Goal: Transaction & Acquisition: Book appointment/travel/reservation

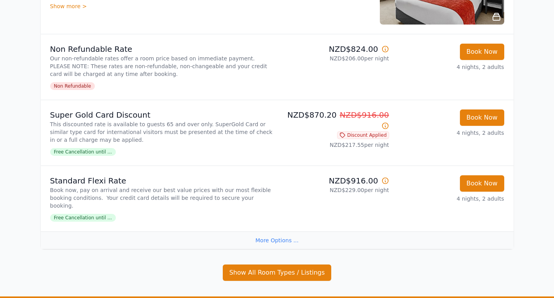
scroll to position [211, 0]
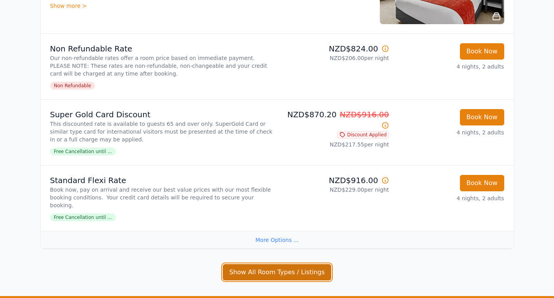
click at [263, 272] on button "Show All Room Types / Listings" at bounding box center [277, 272] width 109 height 16
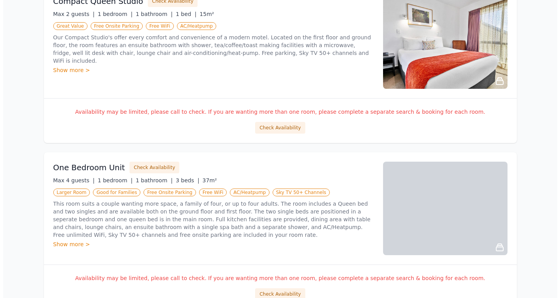
scroll to position [373, 0]
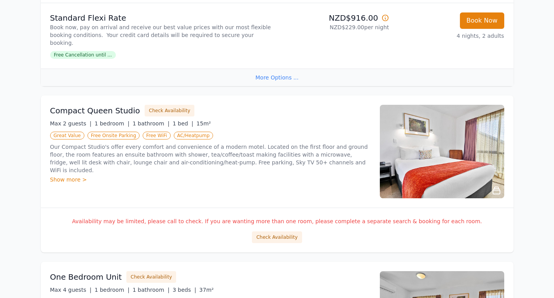
click at [70, 175] on div "Show more >" at bounding box center [210, 179] width 321 height 8
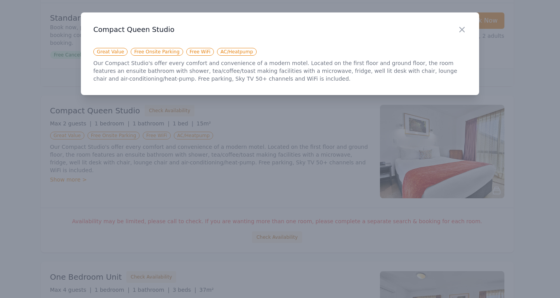
click at [108, 53] on span "Great Value" at bounding box center [110, 52] width 34 height 8
click at [462, 30] on icon "button" at bounding box center [461, 29] width 9 height 9
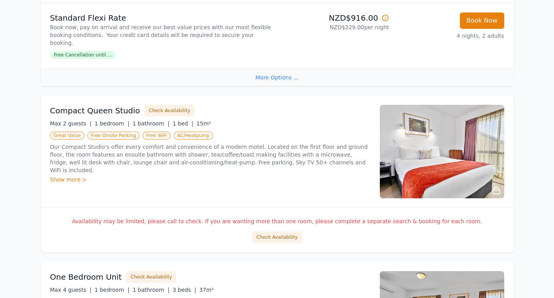
click at [270, 119] on div "Max 2 guests | 1 bedroom | 1 bathroom | 1 bed | 15m²" at bounding box center [210, 123] width 321 height 8
click at [275, 234] on button "Check Availability" at bounding box center [277, 237] width 50 height 12
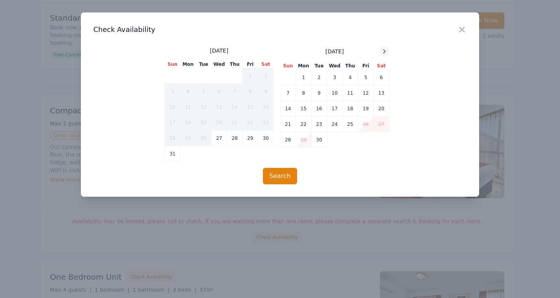
click at [385, 53] on icon at bounding box center [384, 51] width 6 height 6
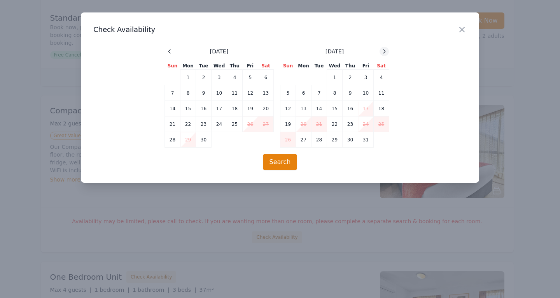
click at [385, 53] on icon at bounding box center [384, 51] width 6 height 6
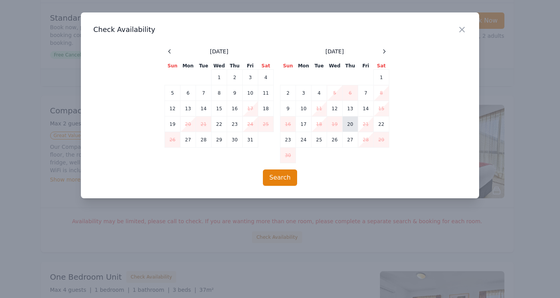
click at [347, 124] on td "20" at bounding box center [351, 124] width 16 height 16
click at [288, 178] on button "Search" at bounding box center [280, 177] width 35 height 16
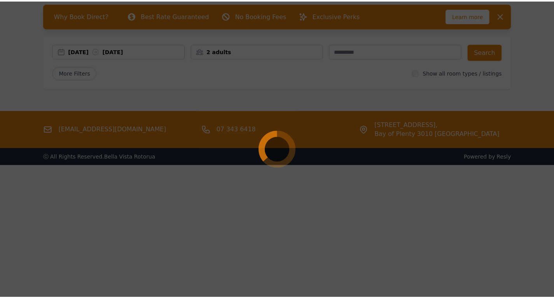
scroll to position [37, 0]
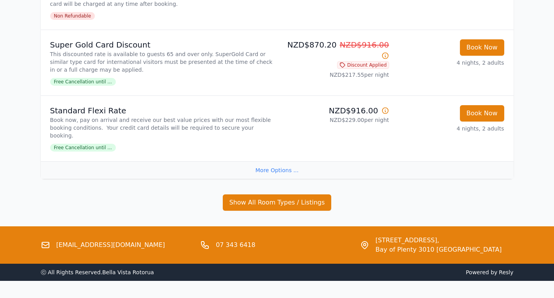
scroll to position [292, 0]
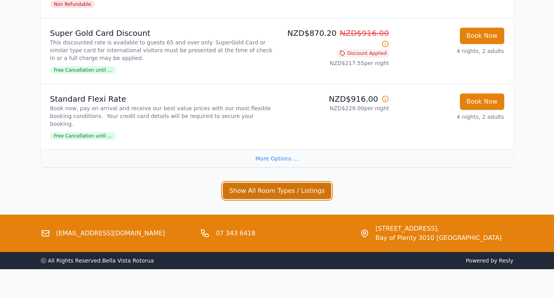
click at [270, 182] on button "Show All Room Types / Listings" at bounding box center [277, 190] width 109 height 16
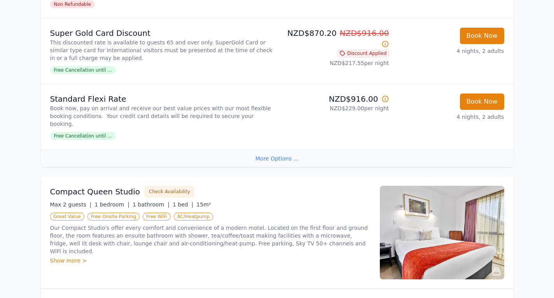
click at [53, 256] on div "Show more >" at bounding box center [210, 260] width 321 height 8
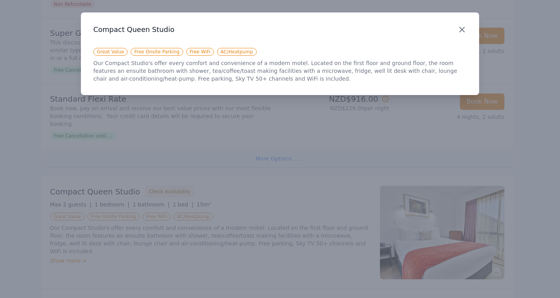
click at [465, 28] on icon "button" at bounding box center [461, 29] width 9 height 9
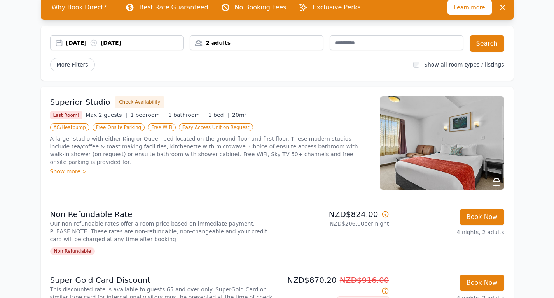
scroll to position [0, 0]
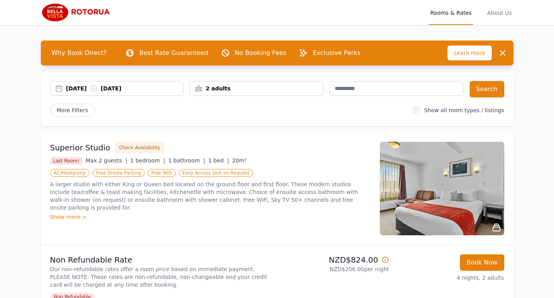
click at [111, 86] on div "[DATE] [DATE]" at bounding box center [124, 88] width 117 height 8
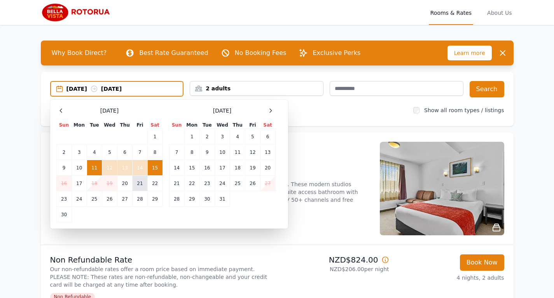
click at [136, 182] on td "21" at bounding box center [140, 183] width 15 height 16
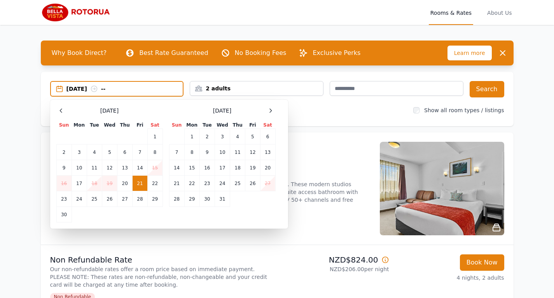
click at [140, 86] on div "[DATE] --" at bounding box center [125, 89] width 117 height 8
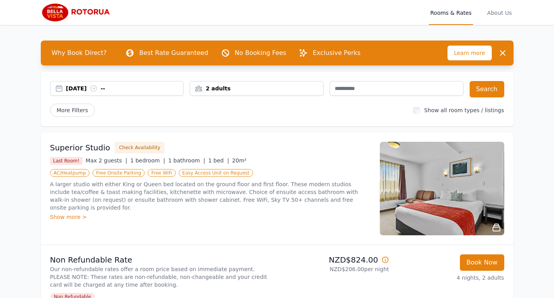
click at [138, 87] on div "[DATE] --" at bounding box center [124, 88] width 117 height 8
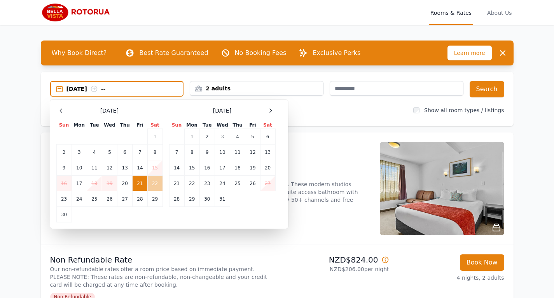
click at [151, 187] on td "22" at bounding box center [154, 183] width 15 height 16
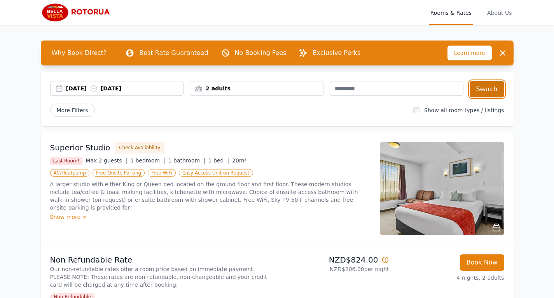
click at [498, 86] on button "Search" at bounding box center [487, 89] width 35 height 16
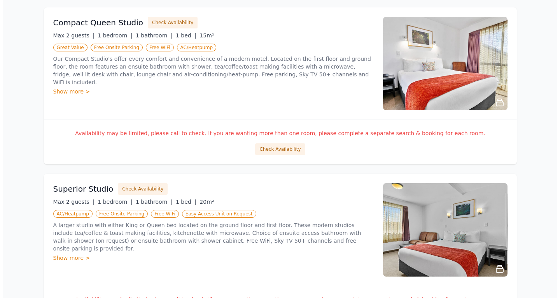
scroll to position [787, 0]
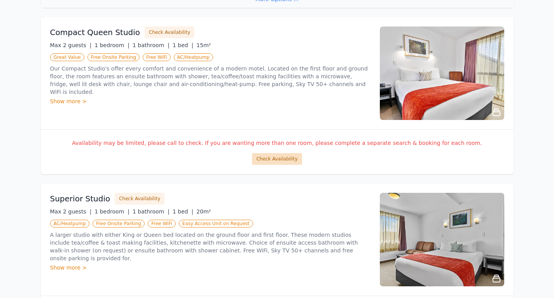
click at [285, 153] on button "Check Availability" at bounding box center [277, 159] width 50 height 12
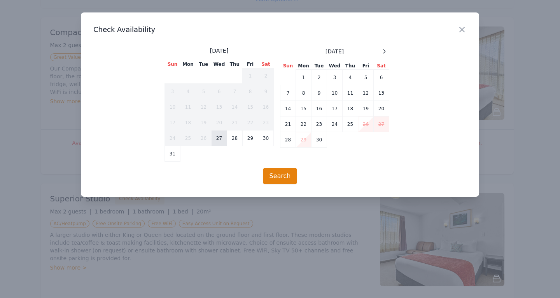
click at [222, 140] on td "27" at bounding box center [220, 138] width 16 height 16
click at [237, 140] on td "28" at bounding box center [235, 138] width 16 height 16
click at [275, 173] on button "Search" at bounding box center [280, 176] width 35 height 16
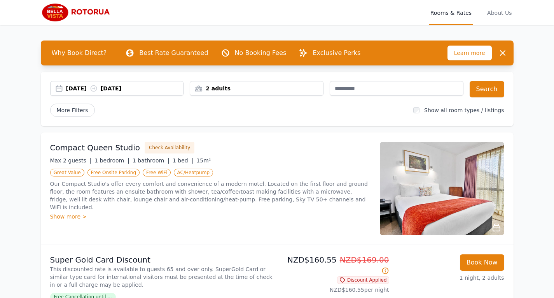
click at [498, 222] on img at bounding box center [442, 188] width 124 height 93
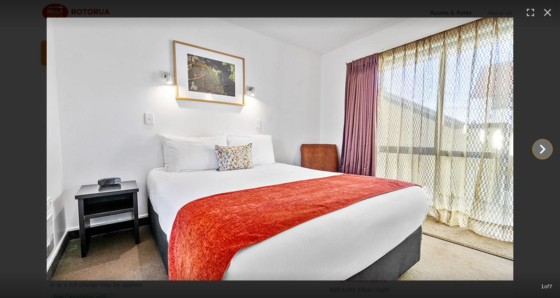
click at [538, 153] on icon "Show slide 2 of 7" at bounding box center [542, 149] width 19 height 19
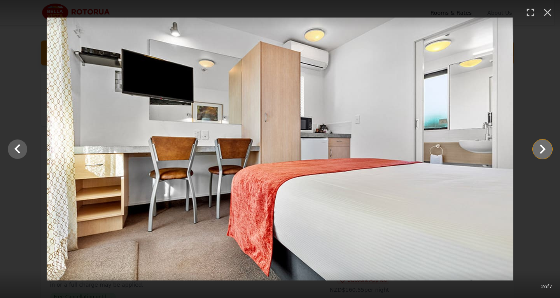
click at [538, 153] on icon "Show slide 3 of 7" at bounding box center [542, 149] width 19 height 19
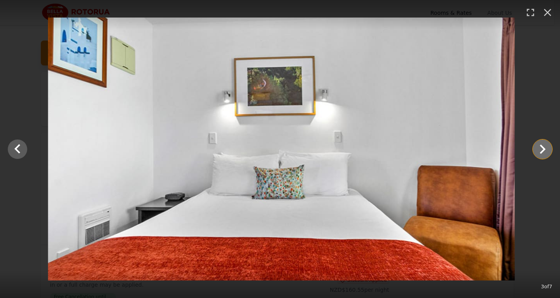
click at [538, 153] on icon "Show slide 4 of 7" at bounding box center [542, 149] width 19 height 19
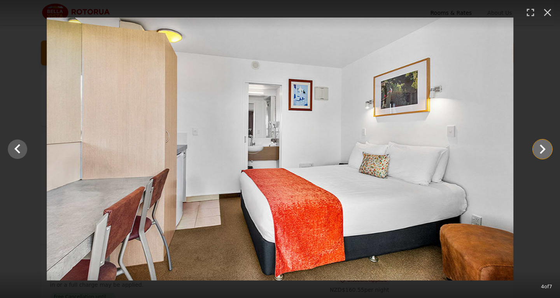
click at [538, 153] on icon "Show slide 5 of 7" at bounding box center [542, 149] width 19 height 19
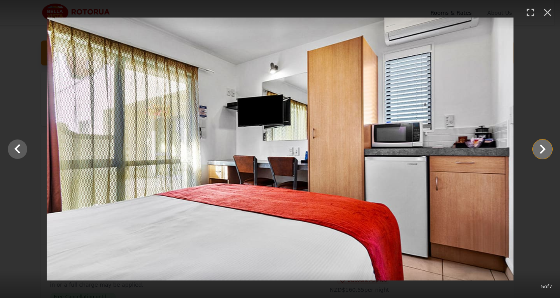
click at [538, 153] on icon "Show slide 6 of 7" at bounding box center [542, 149] width 19 height 19
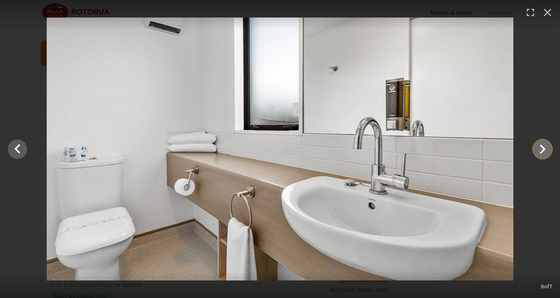
click at [538, 153] on icon "Show slide 7 of 7" at bounding box center [542, 149] width 19 height 19
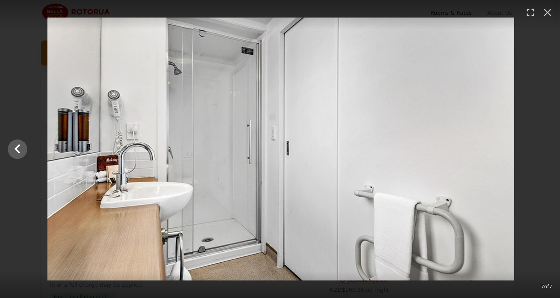
click at [538, 153] on div at bounding box center [281, 149] width 560 height 263
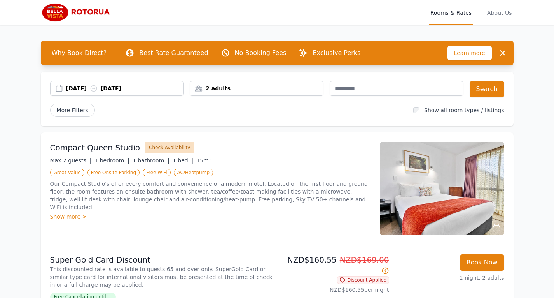
click at [153, 149] on button "Check Availability" at bounding box center [170, 148] width 50 height 12
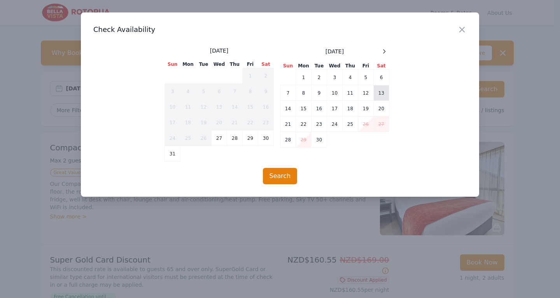
click at [380, 96] on td "13" at bounding box center [382, 93] width 16 height 16
click at [300, 112] on td "15" at bounding box center [304, 109] width 16 height 16
click at [270, 179] on button "Search" at bounding box center [280, 176] width 35 height 16
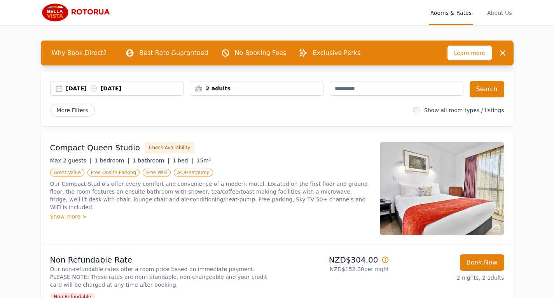
click at [155, 86] on div "[DATE] [DATE]" at bounding box center [124, 88] width 117 height 8
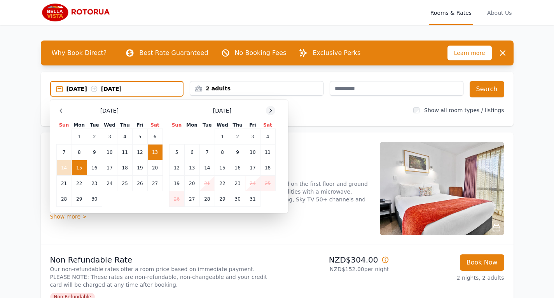
click at [273, 110] on icon at bounding box center [271, 110] width 6 height 6
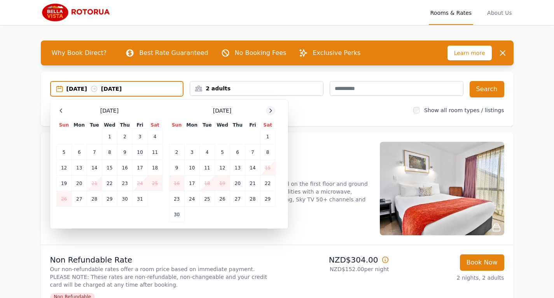
click at [273, 110] on icon at bounding box center [271, 110] width 6 height 6
click at [125, 185] on td "20" at bounding box center [124, 183] width 15 height 16
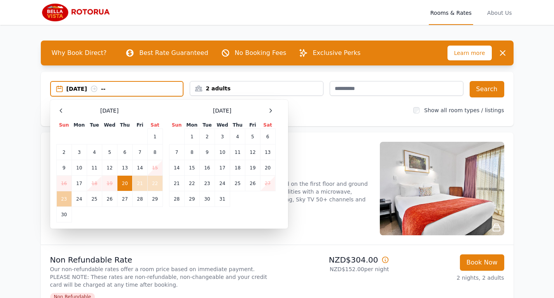
click at [64, 197] on td "23" at bounding box center [63, 199] width 15 height 16
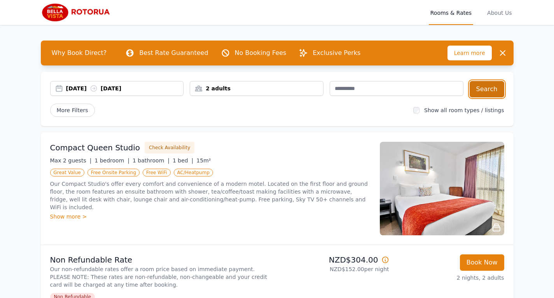
click at [488, 88] on button "Search" at bounding box center [487, 89] width 35 height 16
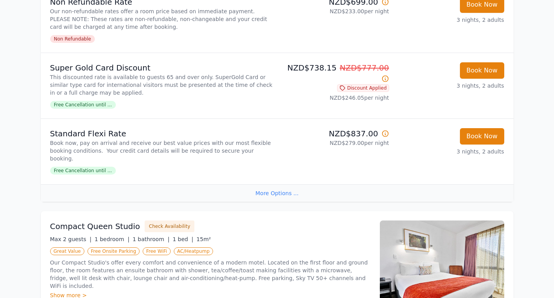
scroll to position [593, 0]
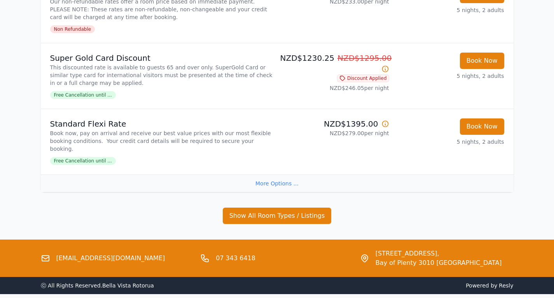
scroll to position [604, 0]
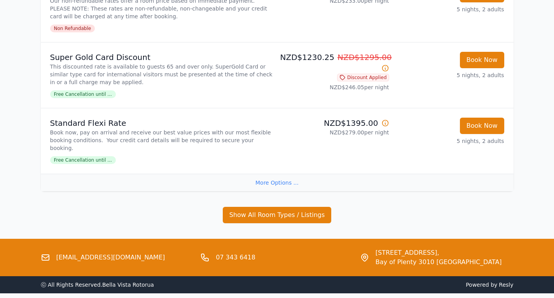
click at [282, 173] on div "More Options ..." at bounding box center [277, 182] width 473 height 18
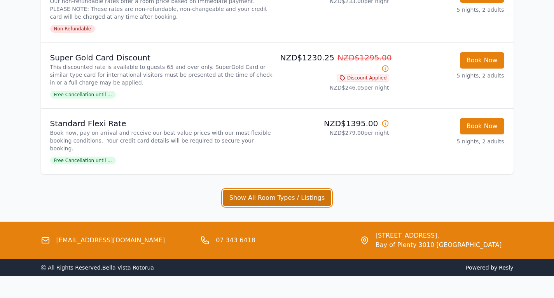
click at [285, 189] on button "Show All Room Types / Listings" at bounding box center [277, 197] width 109 height 16
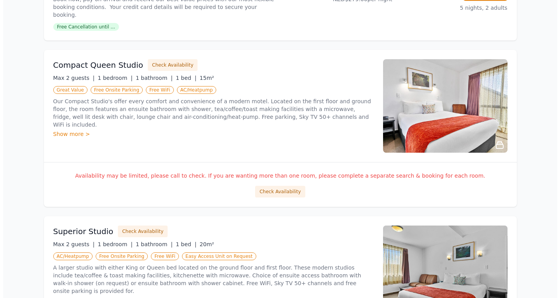
scroll to position [738, 0]
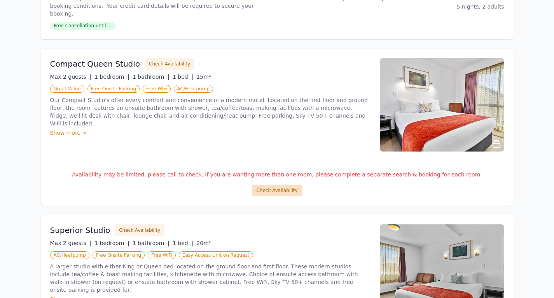
click at [280, 184] on button "Check Availability" at bounding box center [277, 190] width 50 height 12
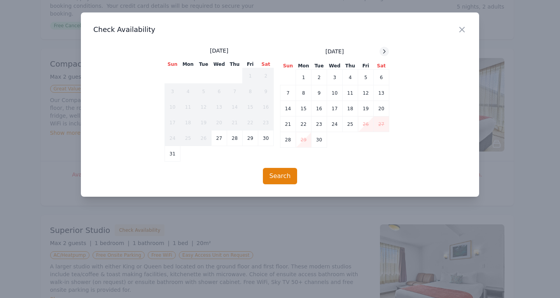
click at [385, 52] on icon at bounding box center [385, 51] width 2 height 4
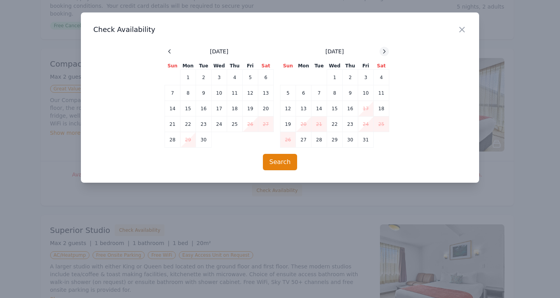
click at [385, 52] on icon at bounding box center [385, 51] width 2 height 4
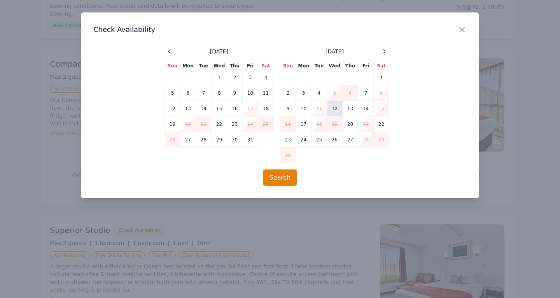
click at [340, 110] on td "12" at bounding box center [335, 109] width 16 height 16
click at [361, 112] on td "14" at bounding box center [366, 109] width 16 height 16
click at [287, 177] on button "Search" at bounding box center [280, 177] width 35 height 16
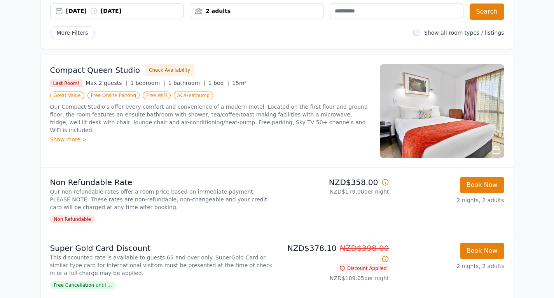
scroll to position [78, 0]
click at [283, 205] on div "NZD$358.00 NZD$179.00 per night" at bounding box center [334, 199] width 109 height 47
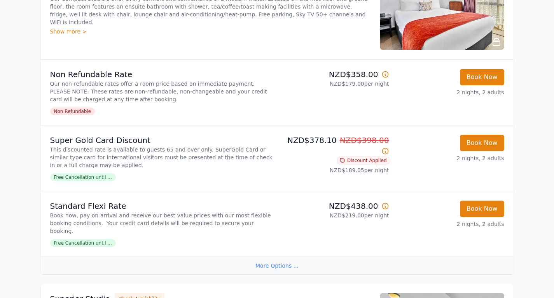
scroll to position [188, 0]
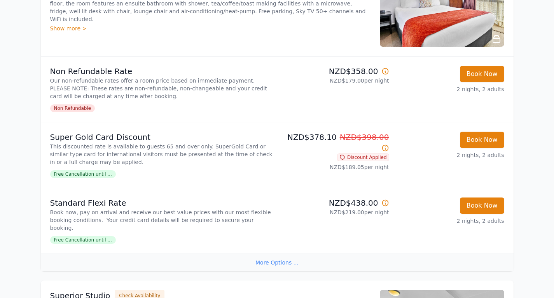
click at [386, 202] on icon at bounding box center [386, 203] width 8 height 8
